Goal: Task Accomplishment & Management: Use online tool/utility

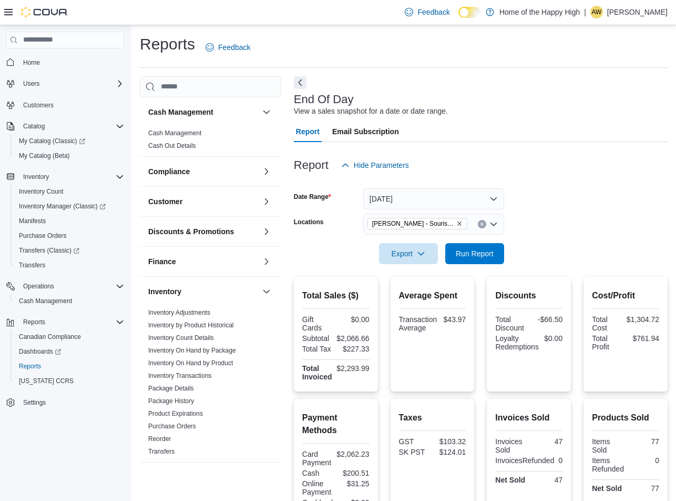
scroll to position [316, 0]
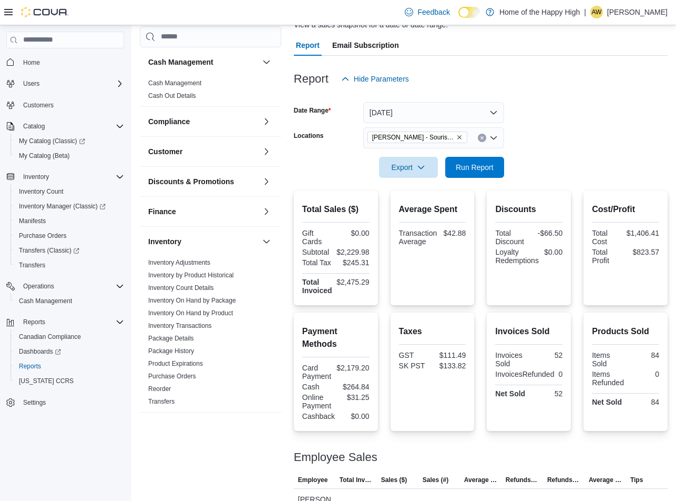
scroll to position [151, 0]
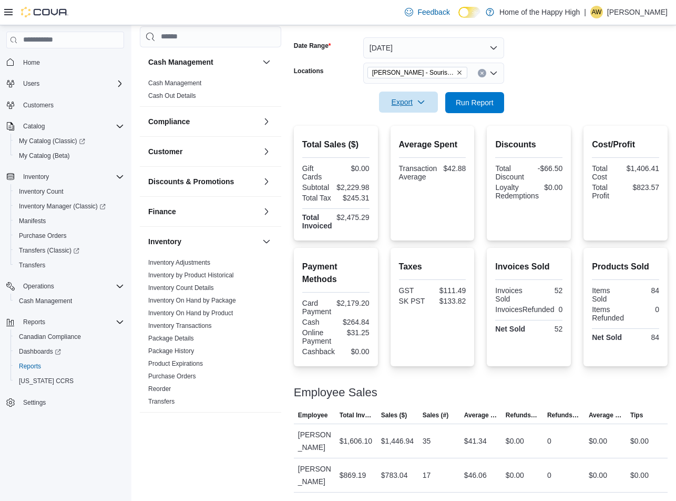
click at [432, 105] on button "Export" at bounding box center [408, 102] width 59 height 21
click at [420, 149] on button "Export to Pdf" at bounding box center [410, 144] width 60 height 21
